Goal: Navigation & Orientation: Find specific page/section

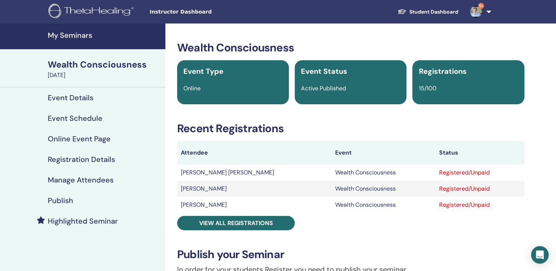
click at [416, 10] on link "Student Dashboard" at bounding box center [428, 12] width 72 height 14
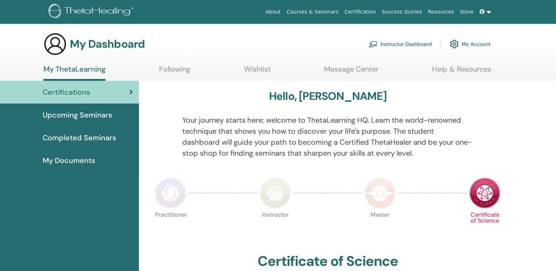
click at [395, 43] on link "Instructor Dashboard" at bounding box center [400, 44] width 63 height 16
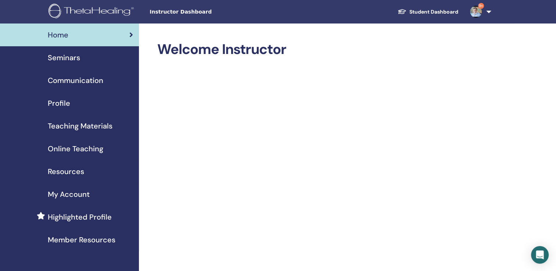
click at [73, 57] on span "Seminars" at bounding box center [64, 57] width 32 height 11
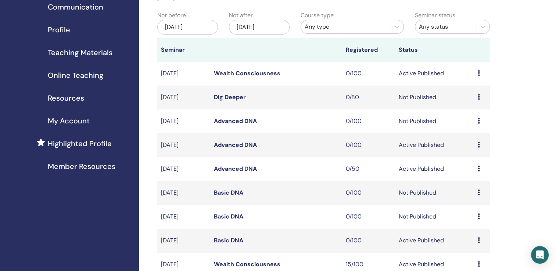
scroll to position [37, 0]
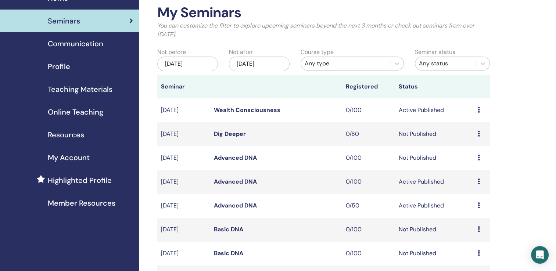
click at [265, 110] on link "Wealth Consciousness" at bounding box center [247, 110] width 67 height 8
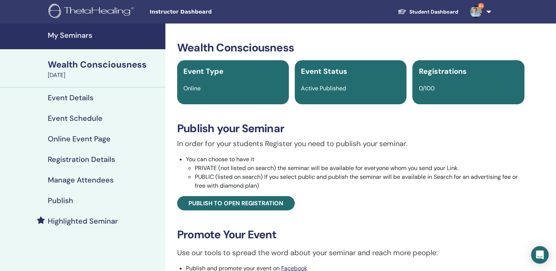
click at [76, 95] on h4 "Event Details" at bounding box center [71, 97] width 46 height 9
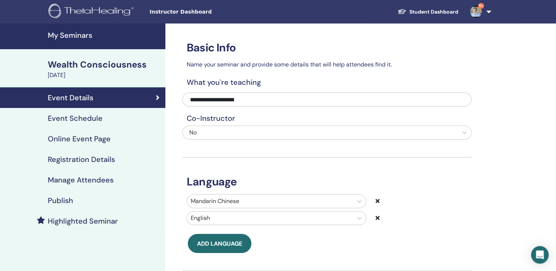
click at [76, 119] on h4 "Event Schedule" at bounding box center [75, 118] width 55 height 9
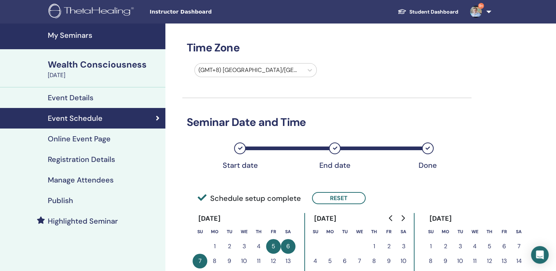
scroll to position [110, 0]
